Goal: Task Accomplishment & Management: Manage account settings

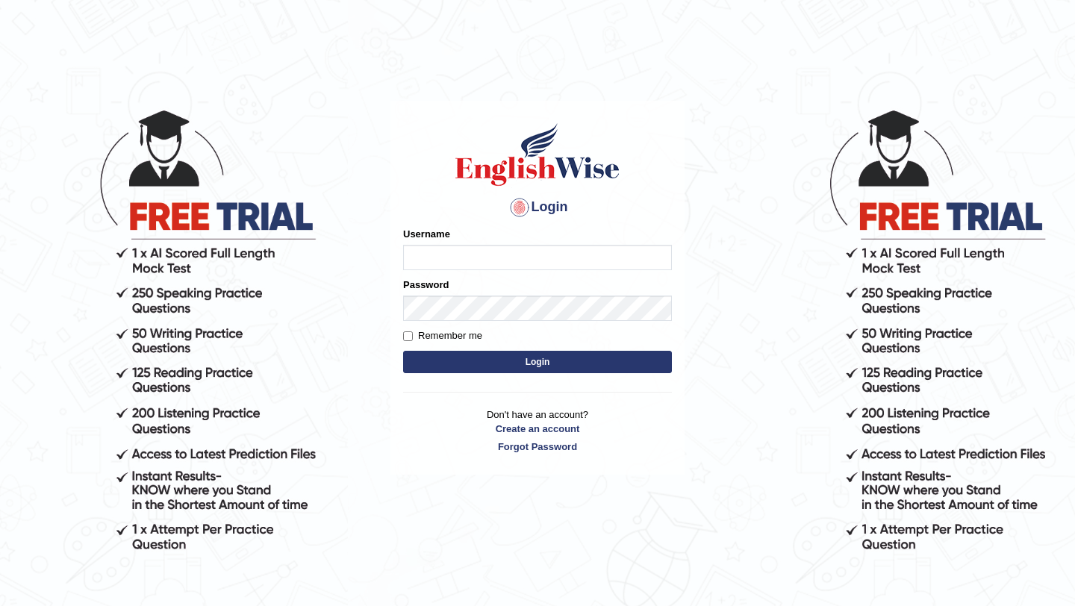
type input "Mayuguna"
click at [547, 372] on button "Login" at bounding box center [537, 362] width 269 height 22
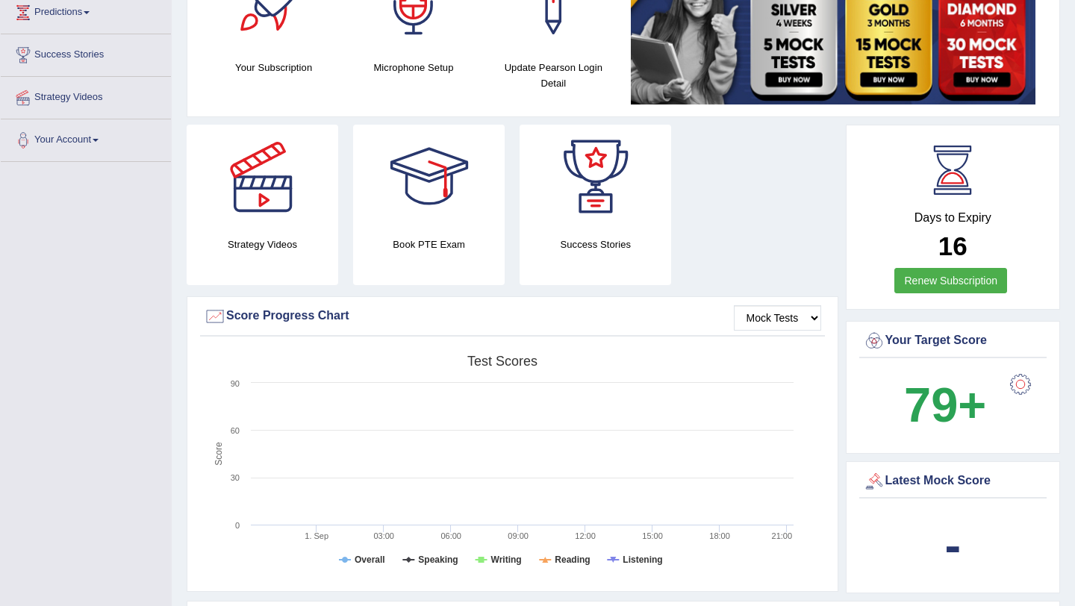
scroll to position [251, 0]
click at [957, 284] on link "Renew Subscription" at bounding box center [950, 281] width 113 height 25
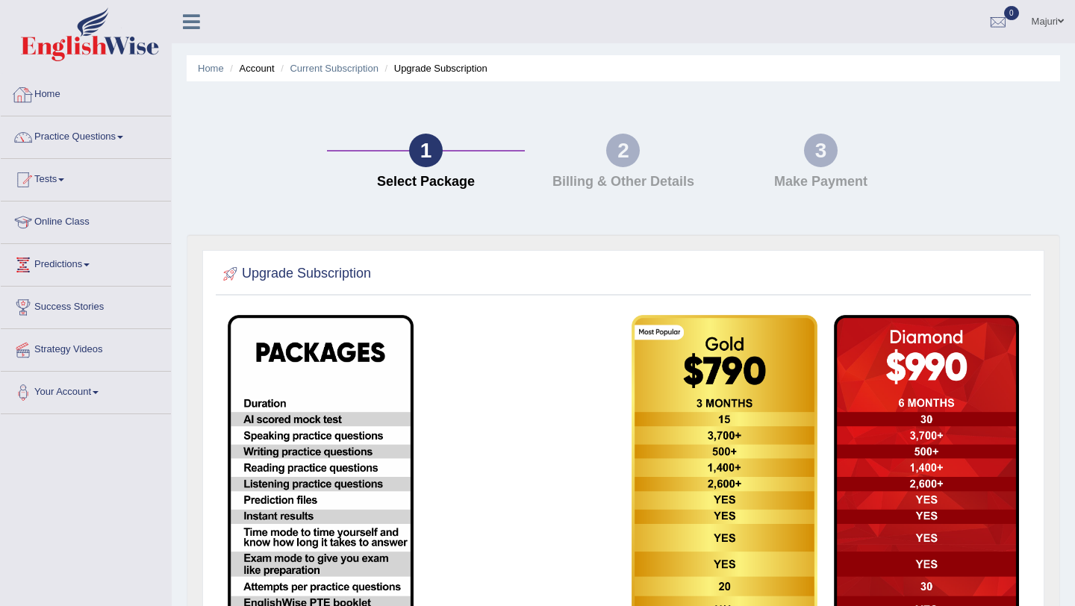
click at [63, 107] on link "Home" at bounding box center [86, 92] width 170 height 37
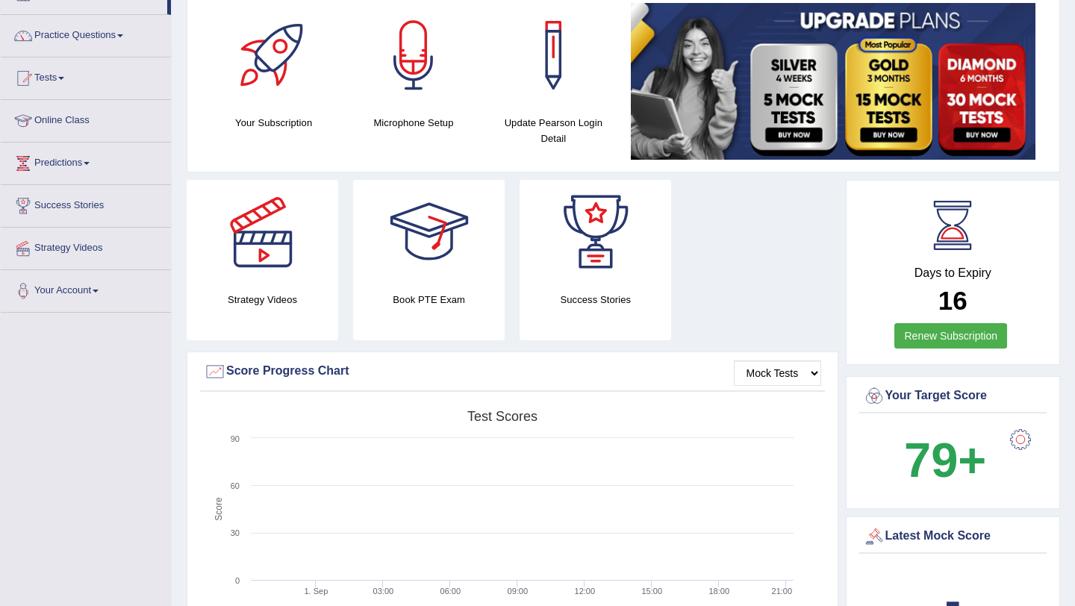
scroll to position [504, 0]
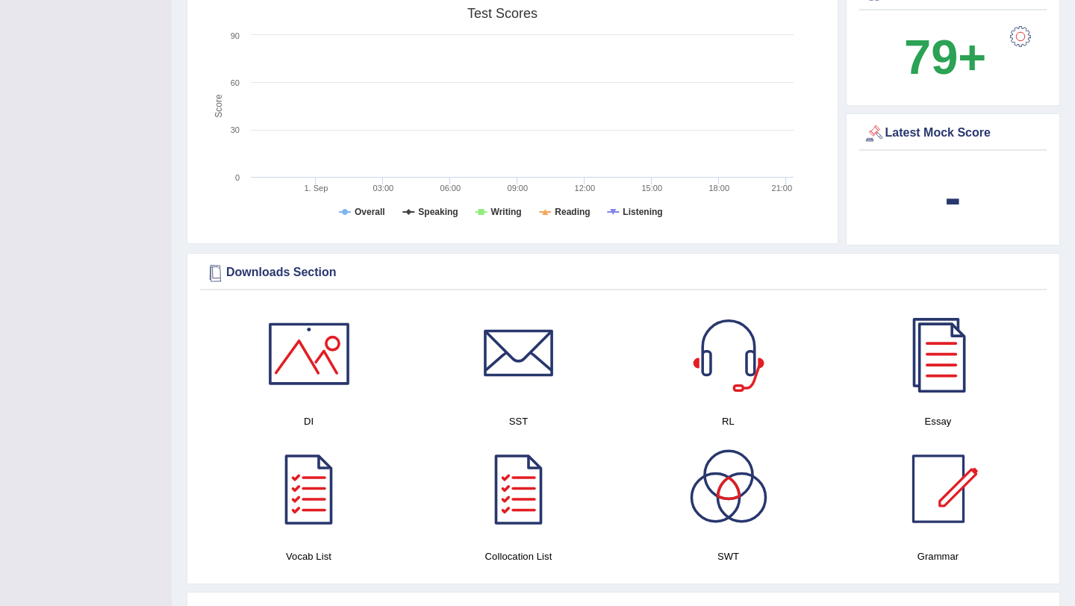
click at [167, 334] on div "Toggle navigation Home Practice Questions Speaking Practice Read Aloud Repeat S…" at bounding box center [537, 554] width 1075 height 2116
click at [69, 275] on div "Toggle navigation Home Practice Questions Speaking Practice Read Aloud Repeat S…" at bounding box center [537, 554] width 1075 height 2116
click at [143, 393] on div "Toggle navigation Home Practice Questions Speaking Practice Read Aloud Repeat S…" at bounding box center [537, 554] width 1075 height 2116
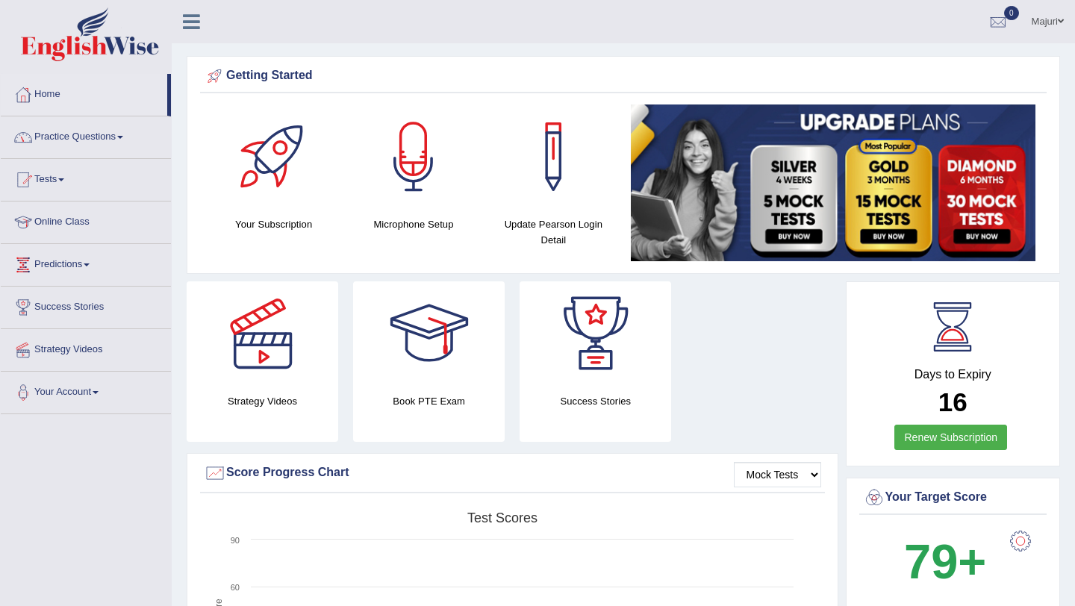
click at [55, 96] on link "Home" at bounding box center [84, 92] width 166 height 37
click at [52, 101] on link "Home" at bounding box center [84, 92] width 166 height 37
